Goal: Task Accomplishment & Management: Manage account settings

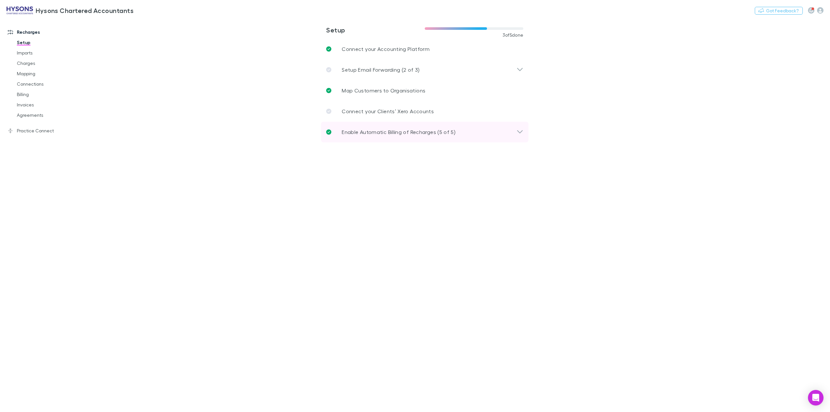
click at [522, 134] on icon at bounding box center [519, 132] width 7 height 8
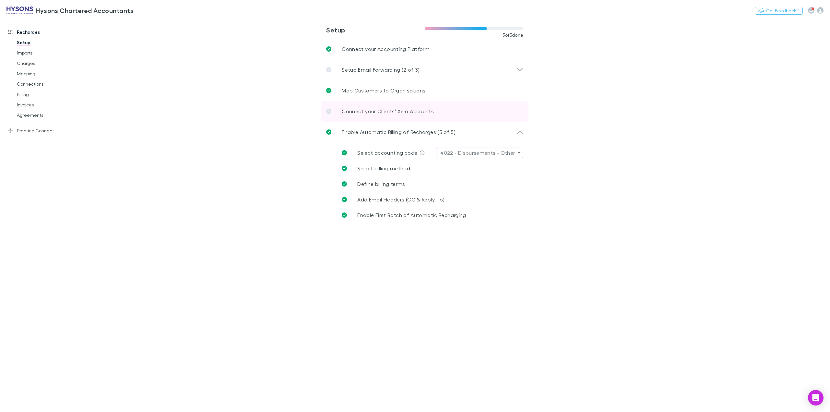
click at [462, 108] on link "Connect your Clients’ Xero Accounts" at bounding box center [424, 111] width 207 height 21
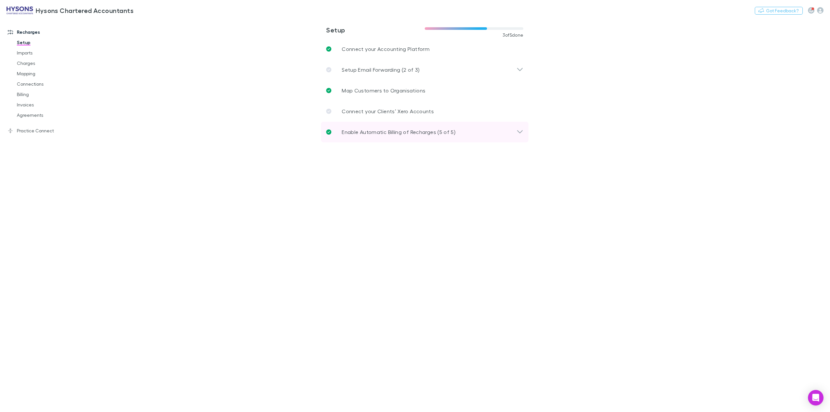
click at [519, 135] on icon at bounding box center [519, 132] width 7 height 8
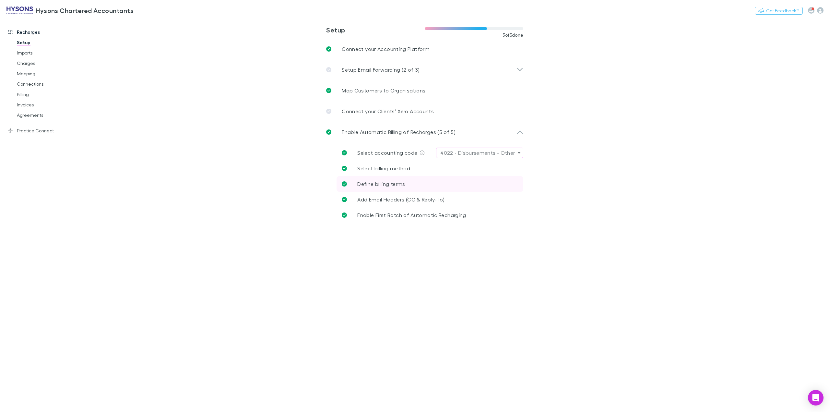
click at [401, 182] on span "Define billing terms" at bounding box center [381, 184] width 48 height 6
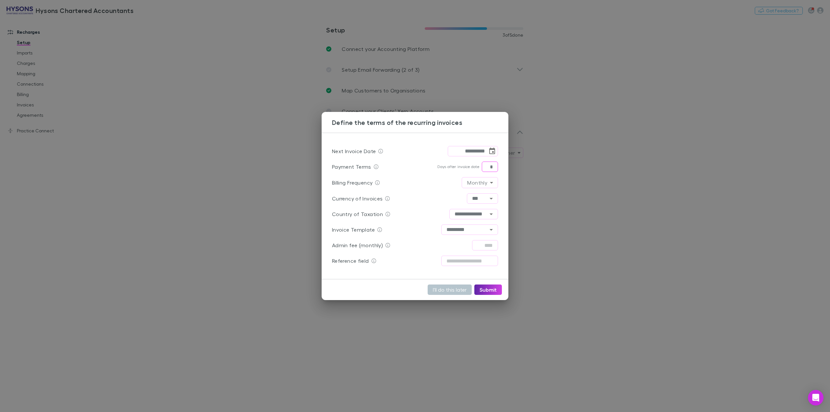
drag, startPoint x: 491, startPoint y: 167, endPoint x: 496, endPoint y: 167, distance: 5.5
click at [496, 167] on input "*" at bounding box center [490, 166] width 16 height 10
click at [489, 286] on button "Submit" at bounding box center [488, 289] width 28 height 10
type input "*"
